Goal: Information Seeking & Learning: Learn about a topic

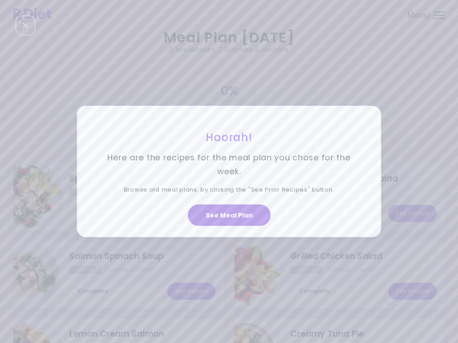
click at [229, 220] on button "See Meal Plan" at bounding box center [229, 215] width 83 height 21
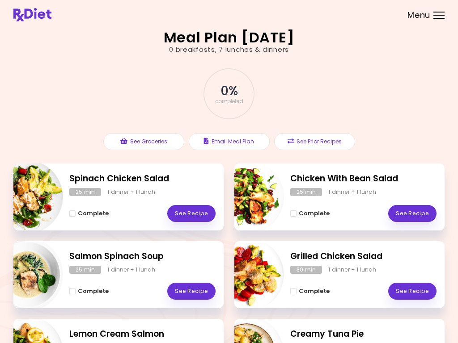
click at [319, 142] on button "See Prior Recipes" at bounding box center [314, 141] width 81 height 17
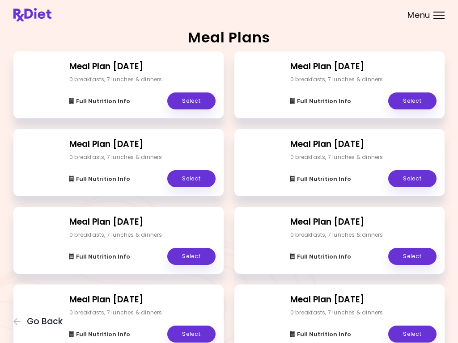
click at [132, 72] on div "Meal Plan [DATE] 0 breakfasts , 7 lunches & dinners Full Nutrition Info Select" at bounding box center [118, 84] width 210 height 67
click at [106, 90] on div "Full Nutrition Info Select" at bounding box center [142, 97] width 146 height 26
click at [106, 72] on h2 "Meal Plan [DATE]" at bounding box center [142, 66] width 146 height 13
click at [188, 97] on link "Select" at bounding box center [191, 101] width 48 height 17
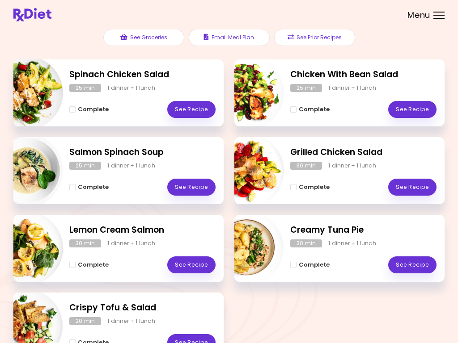
scroll to position [105, 0]
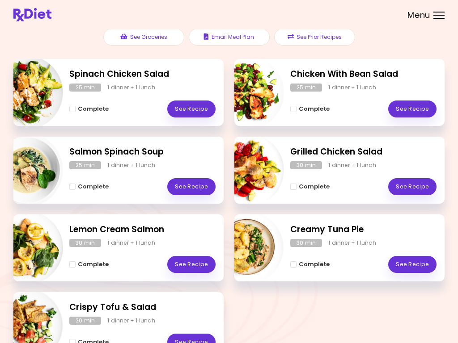
click at [250, 95] on img "Info - Chicken With Bean Salad" at bounding box center [247, 92] width 74 height 74
select select "*"
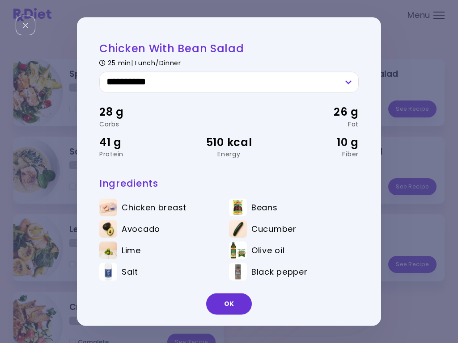
click at [227, 312] on button "OK" at bounding box center [229, 304] width 46 height 21
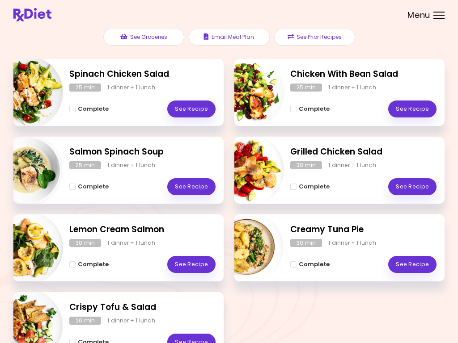
click at [415, 110] on link "See Recipe" at bounding box center [412, 109] width 48 height 17
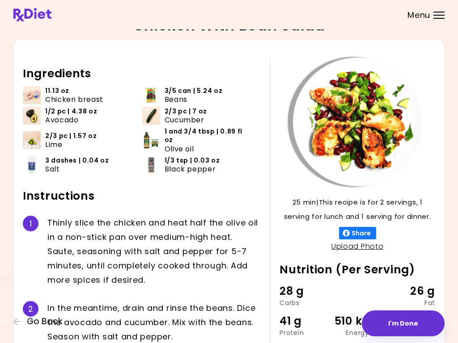
scroll to position [12, 0]
